Goal: Obtain resource: Download file/media

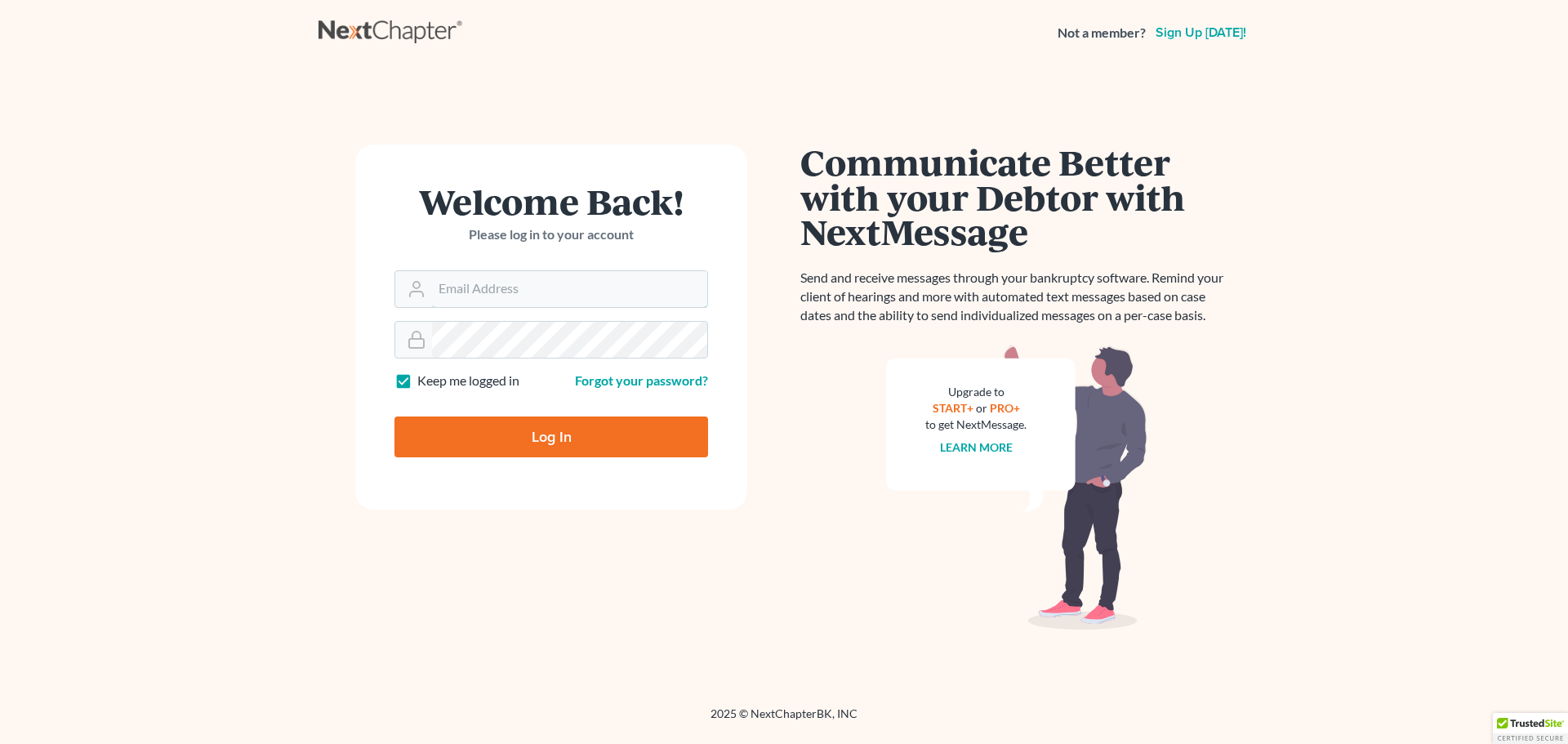
type input "Robertaltagen@altagenlaw.com"
click at [575, 444] on input "Log In" at bounding box center [551, 436] width 314 height 41
type input "Thinking..."
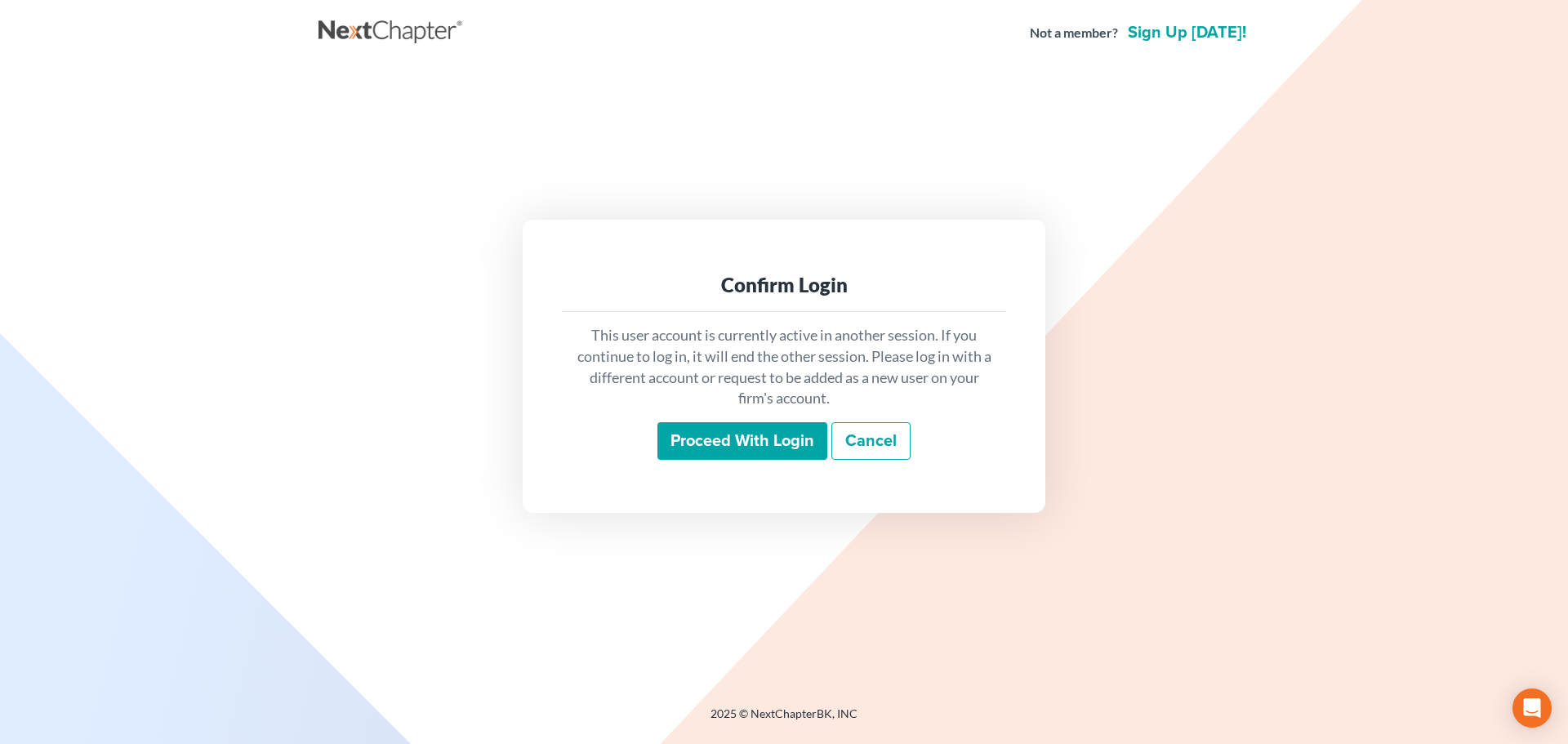
click at [793, 449] on input "Proceed with login" at bounding box center [742, 441] width 170 height 38
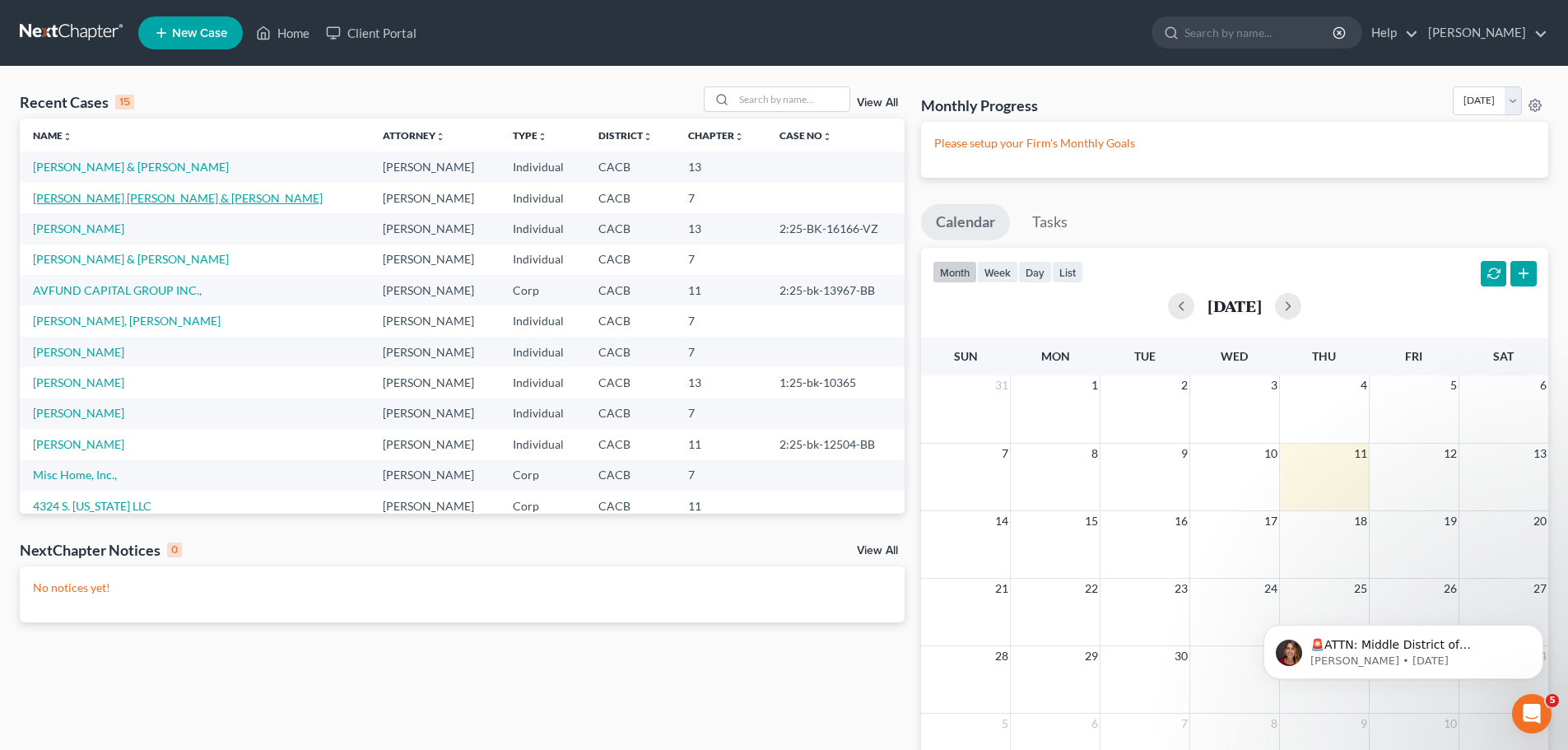
click at [140, 197] on link "Ramirez Troche, Martin & Ramirez, Maria" at bounding box center [177, 198] width 290 height 14
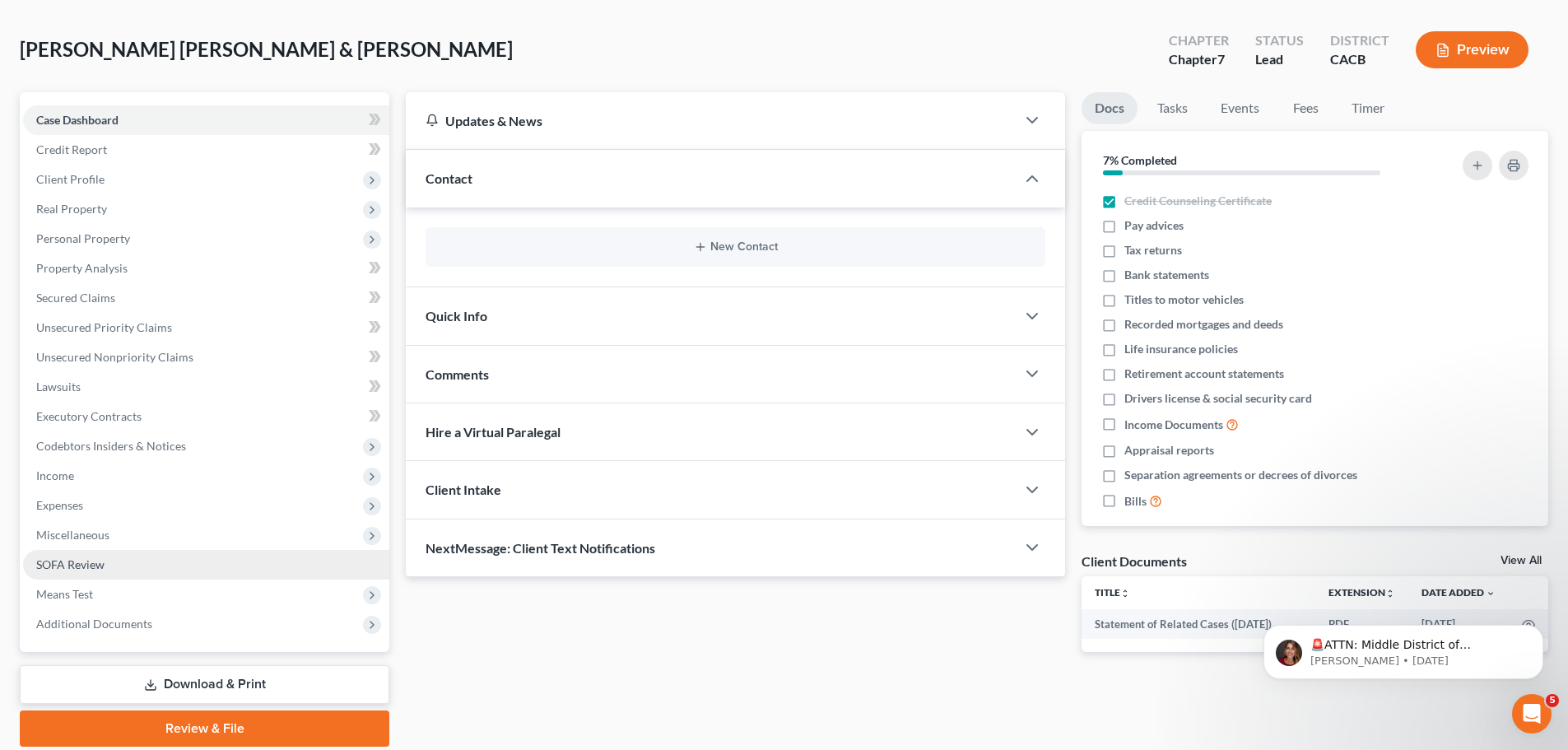
scroll to position [125, 0]
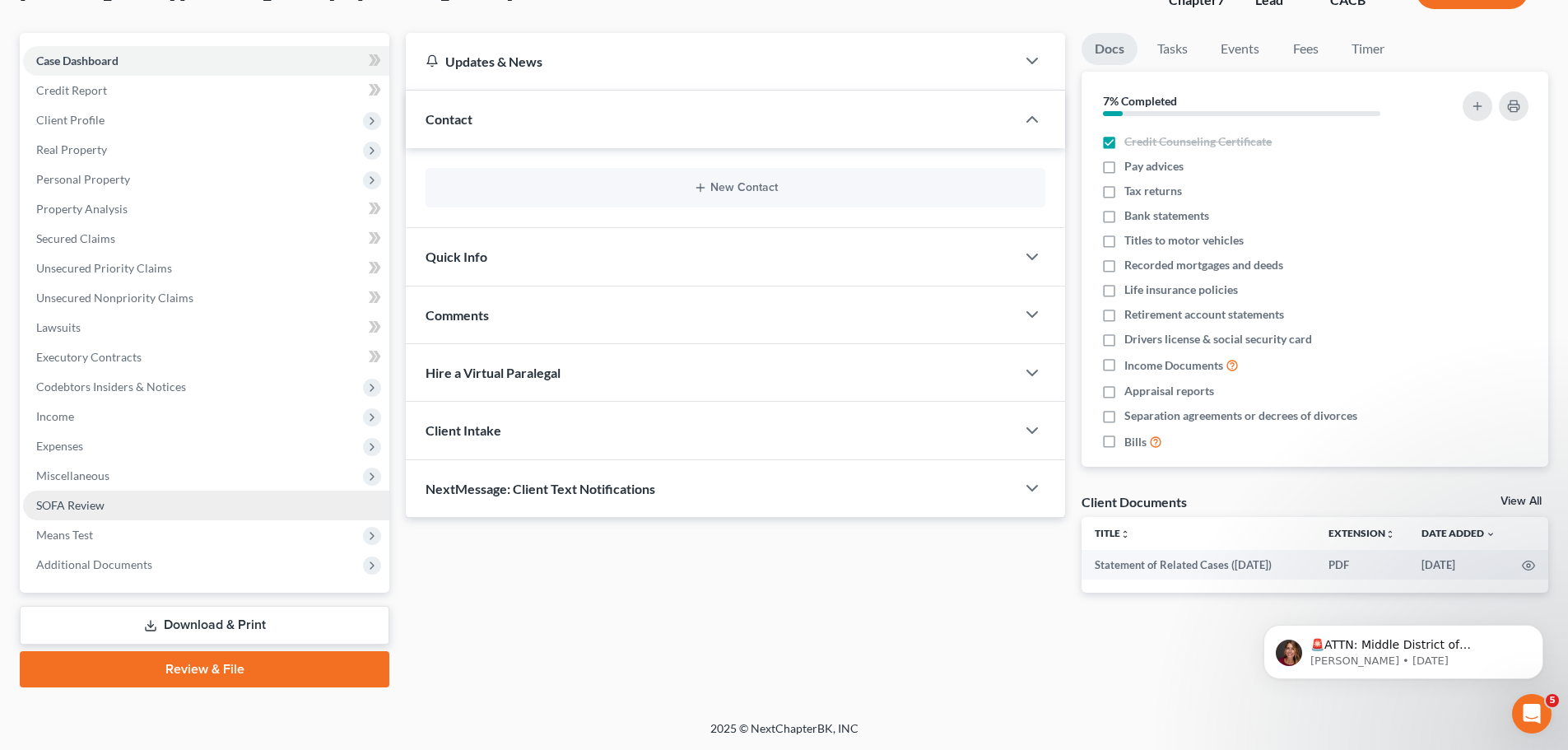
click at [144, 508] on link "SOFA Review" at bounding box center [206, 506] width 367 height 30
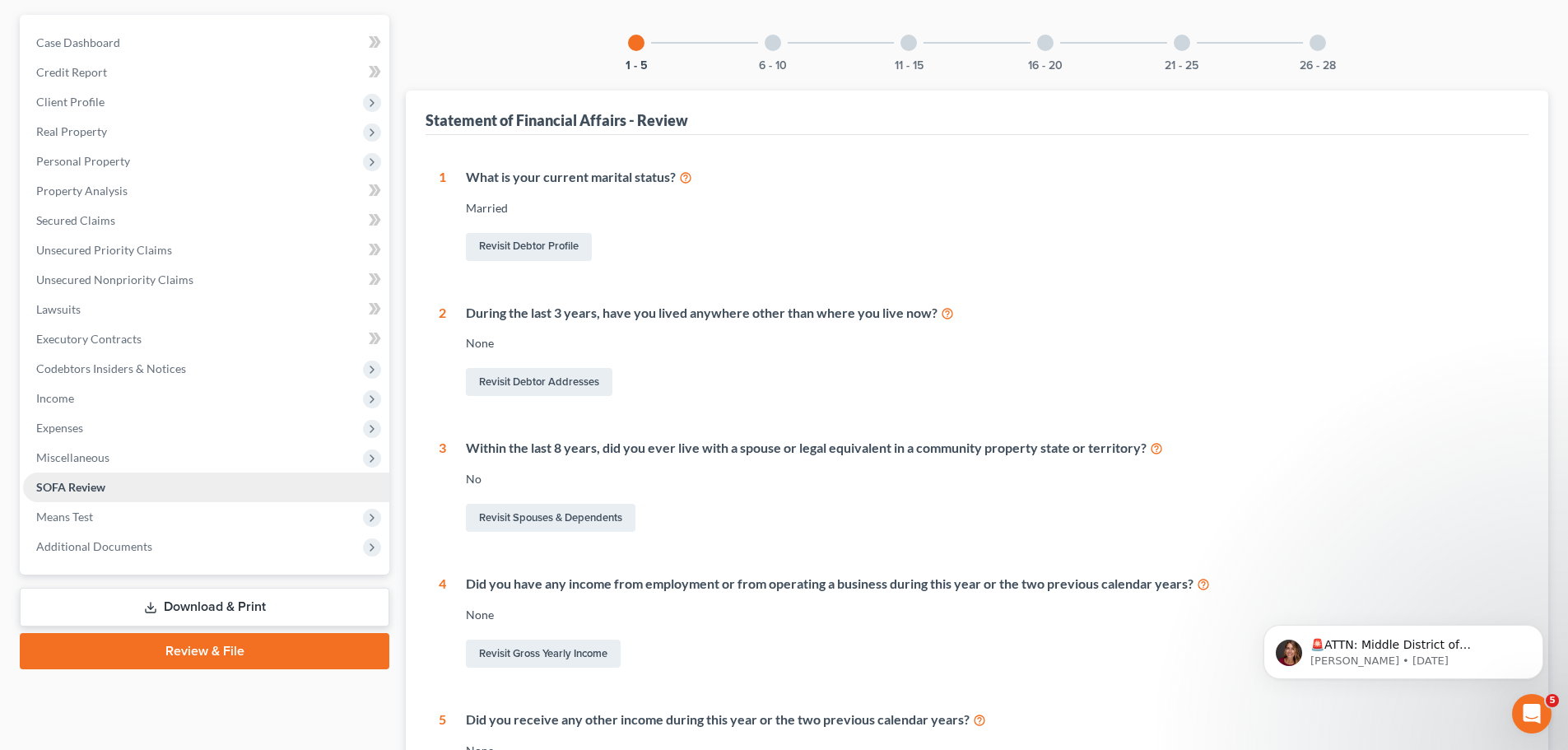
scroll to position [165, 0]
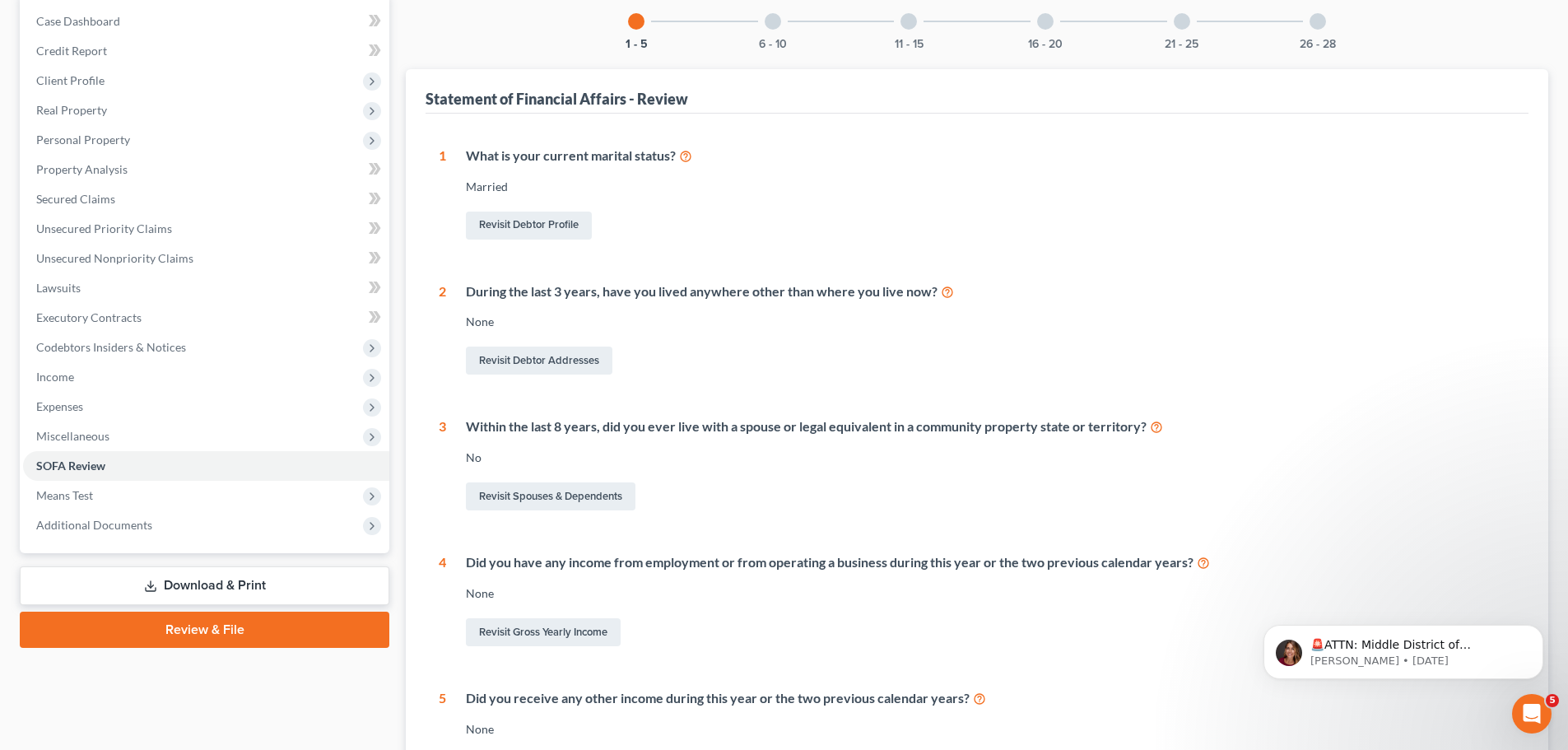
click at [186, 581] on link "Download & Print" at bounding box center [204, 586] width 369 height 39
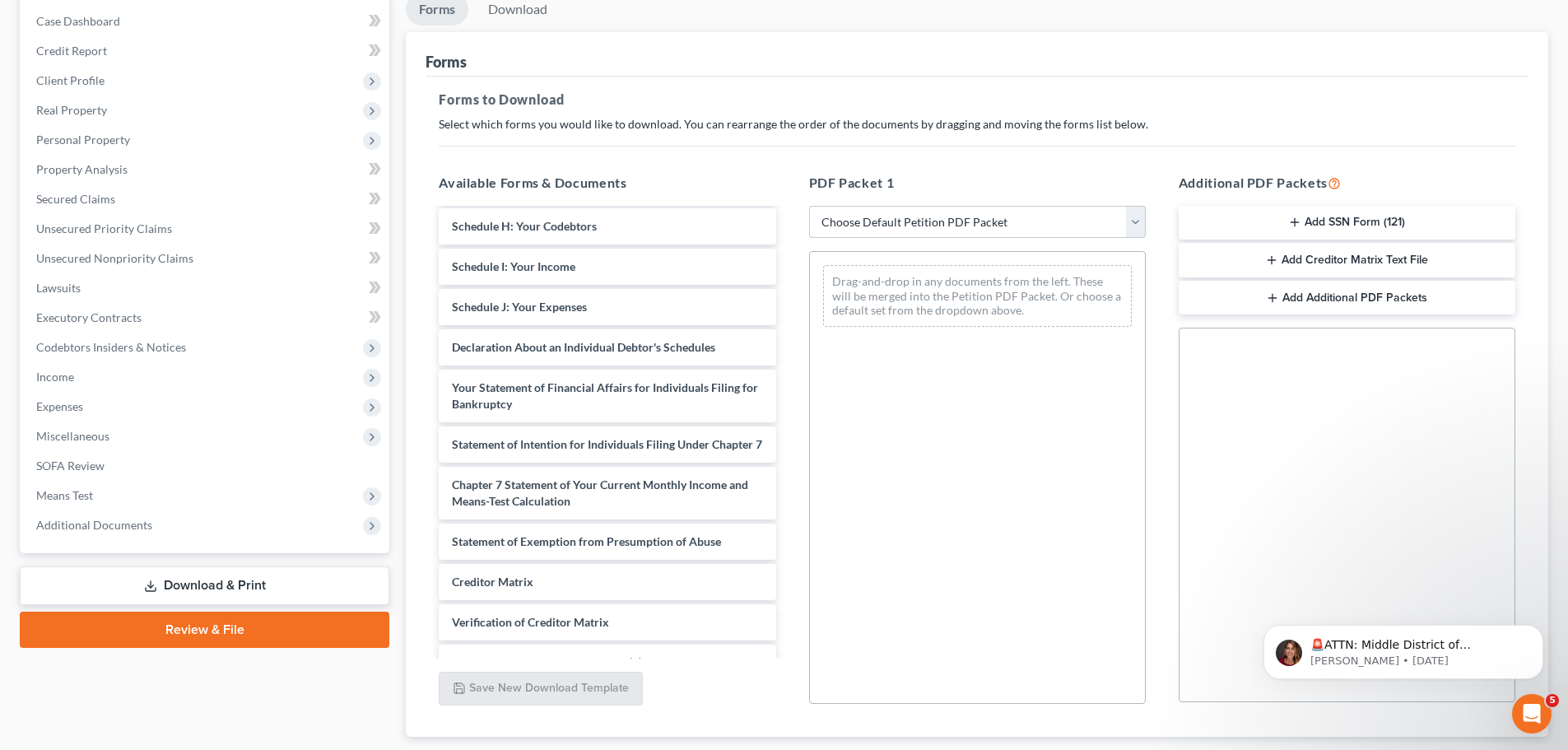
scroll to position [346, 0]
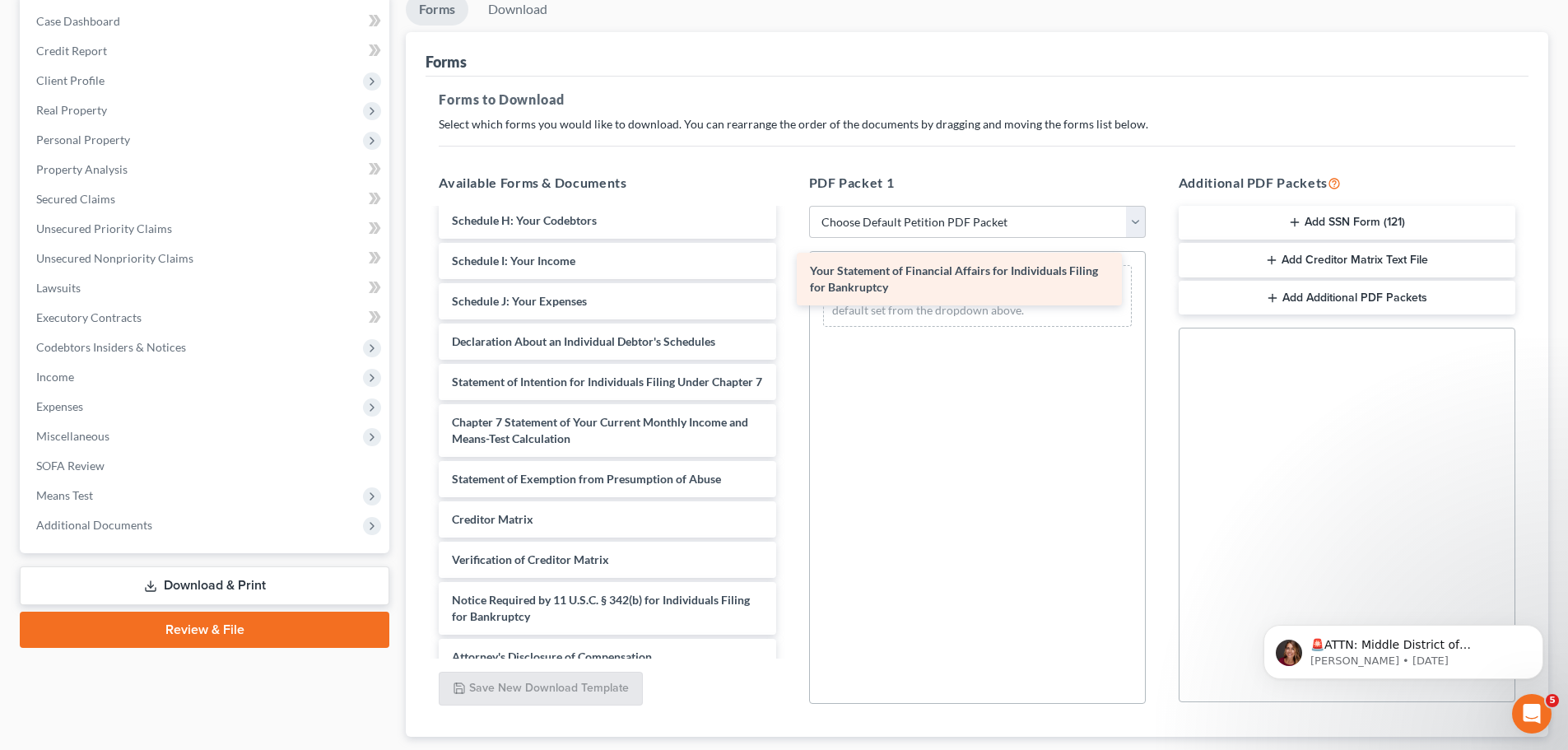
drag, startPoint x: 598, startPoint y: 395, endPoint x: 956, endPoint y: 284, distance: 374.8
click at [789, 284] on div "Your Statement of Financial Affairs for Individuals Filing for Bankruptcy State…" at bounding box center [607, 269] width 363 height 812
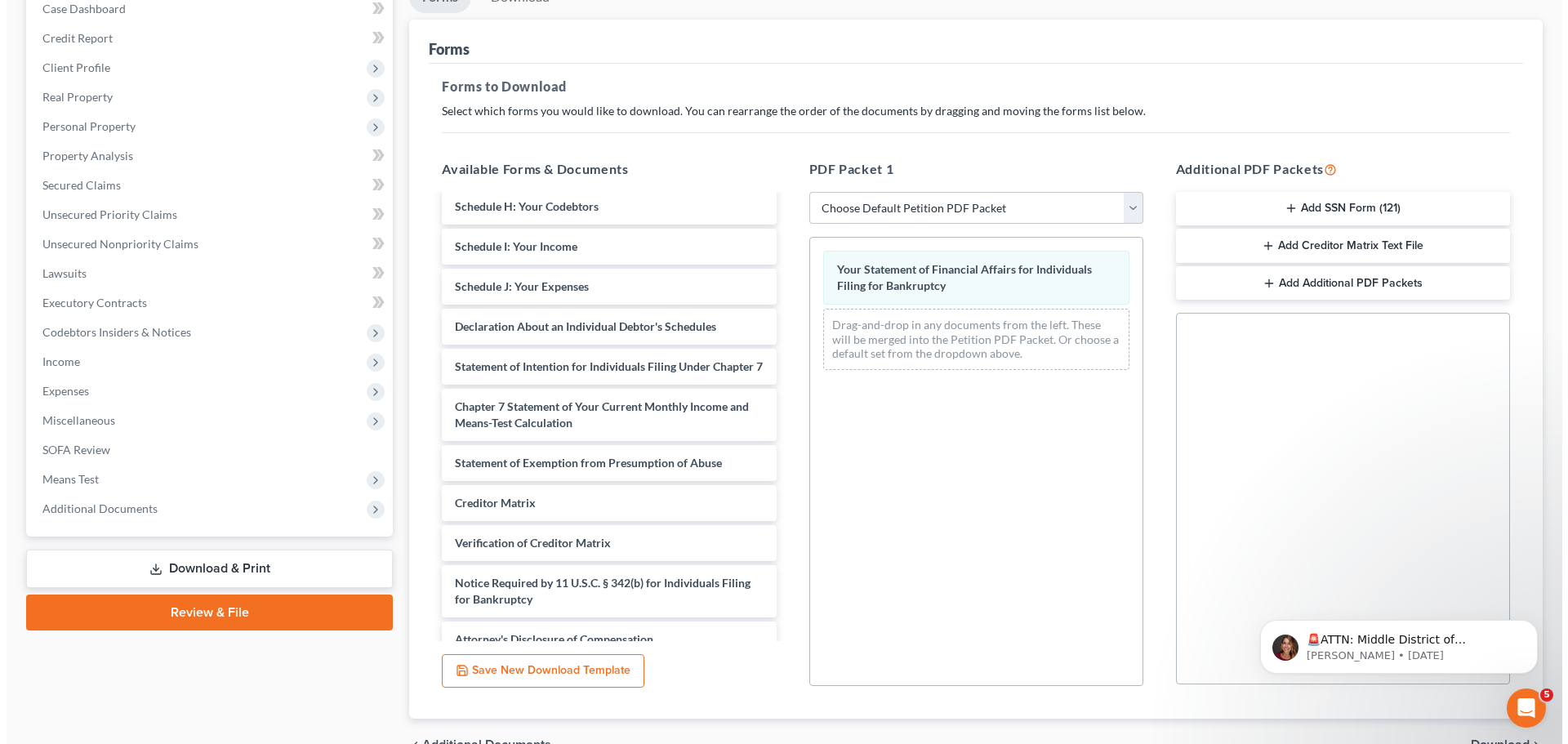
scroll to position [19, 0]
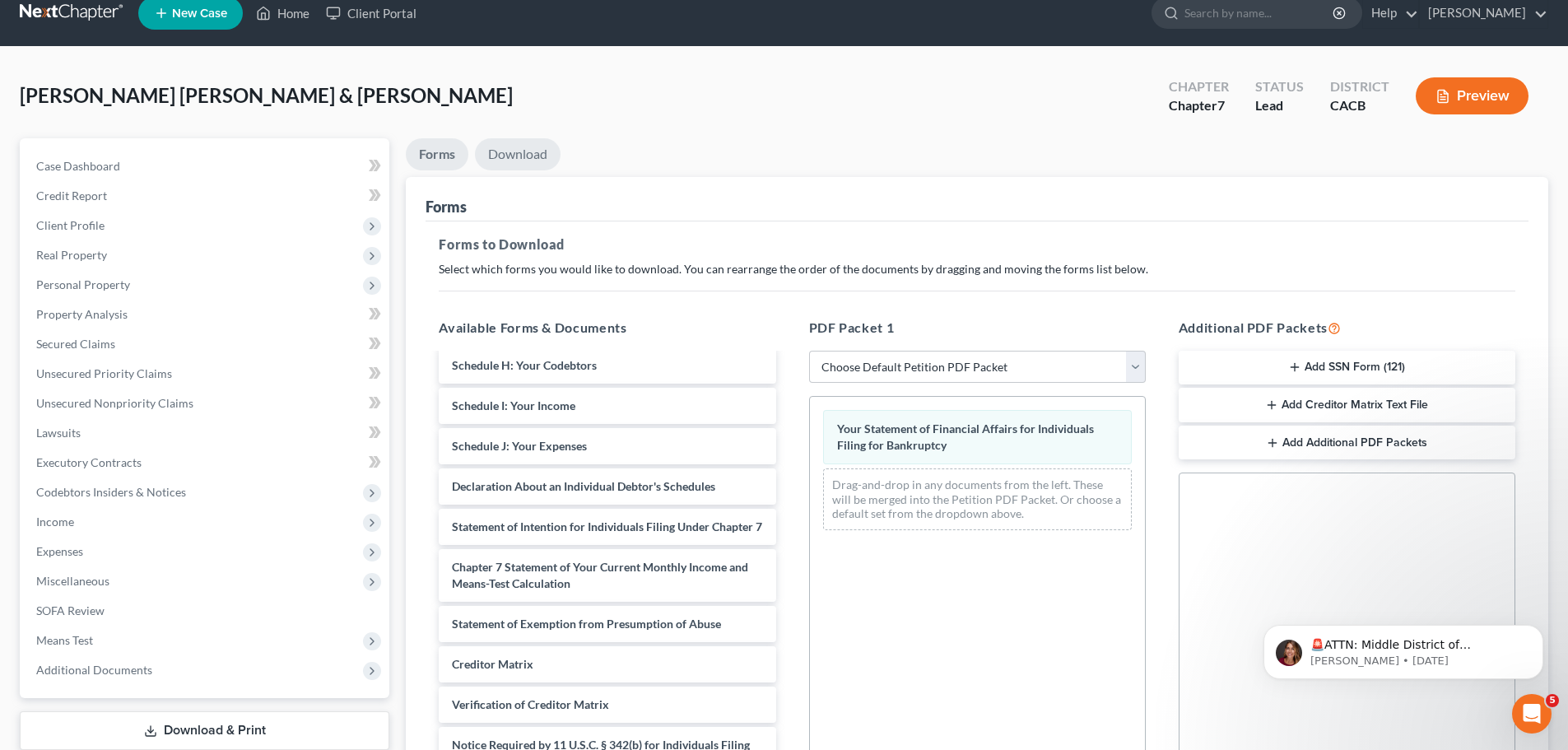
click at [511, 155] on link "Download" at bounding box center [517, 154] width 85 height 32
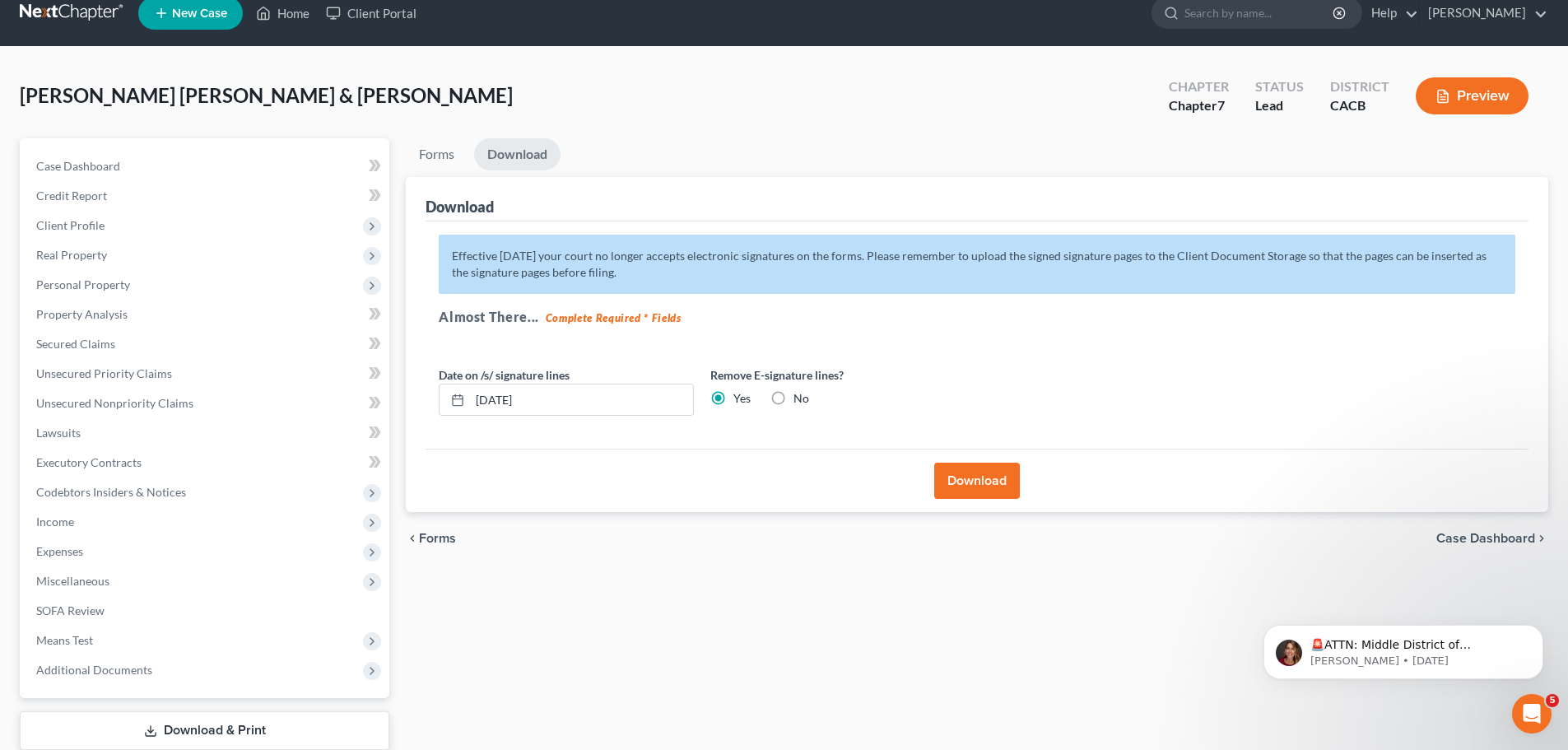
click at [949, 473] on button "Download" at bounding box center [977, 480] width 85 height 36
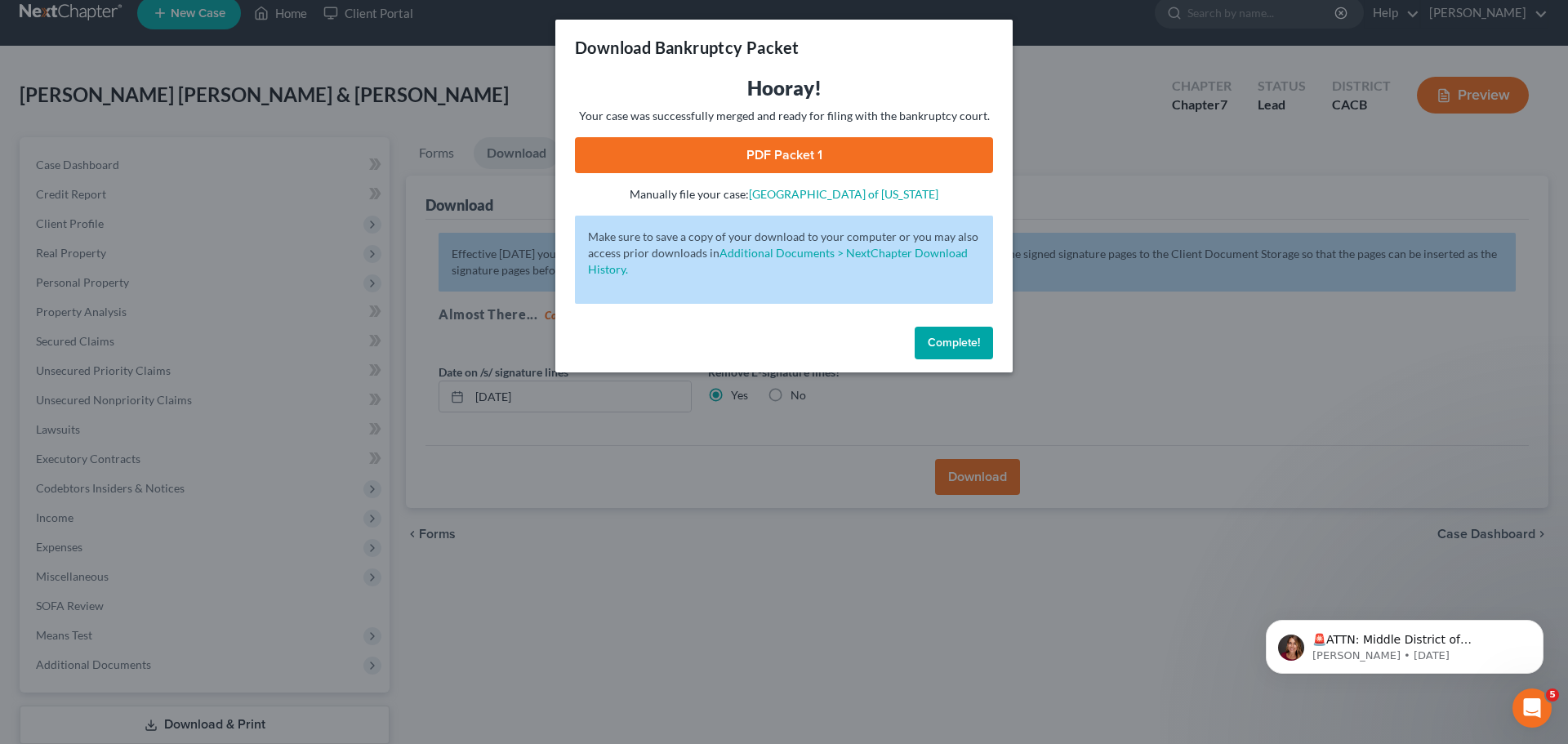
click at [805, 161] on link "PDF Packet 1" at bounding box center [784, 155] width 418 height 36
